Goal: Transaction & Acquisition: Purchase product/service

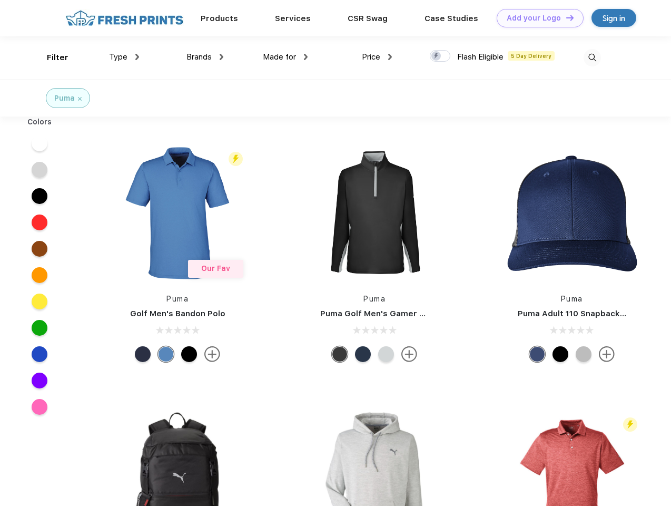
click at [536, 18] on link "Add your Logo Design Tool" at bounding box center [540, 18] width 87 height 18
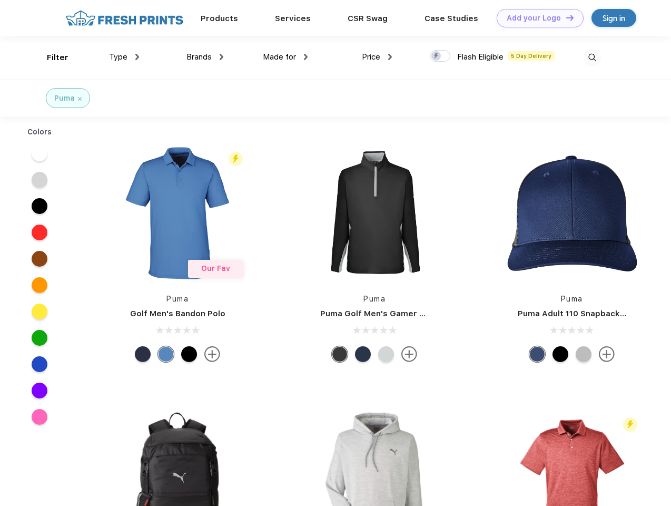
click at [0, 0] on div "Design Tool" at bounding box center [0, 0] width 0 height 0
click at [565, 17] on link "Add your Logo Design Tool" at bounding box center [540, 18] width 87 height 18
click at [51, 57] on div "Filter" at bounding box center [58, 58] width 22 height 12
click at [124, 57] on span "Type" at bounding box center [118, 56] width 18 height 9
click at [205, 57] on span "Brands" at bounding box center [199, 56] width 25 height 9
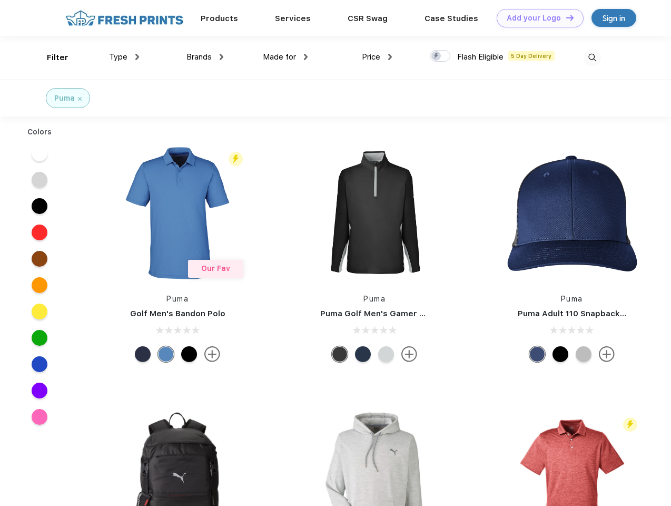
click at [286, 57] on span "Made for" at bounding box center [279, 56] width 33 height 9
click at [377, 57] on span "Price" at bounding box center [371, 56] width 18 height 9
click at [441, 56] on div at bounding box center [440, 56] width 21 height 12
click at [437, 56] on input "checkbox" at bounding box center [433, 53] width 7 height 7
click at [592, 57] on img at bounding box center [592, 57] width 17 height 17
